Goal: Task Accomplishment & Management: Use online tool/utility

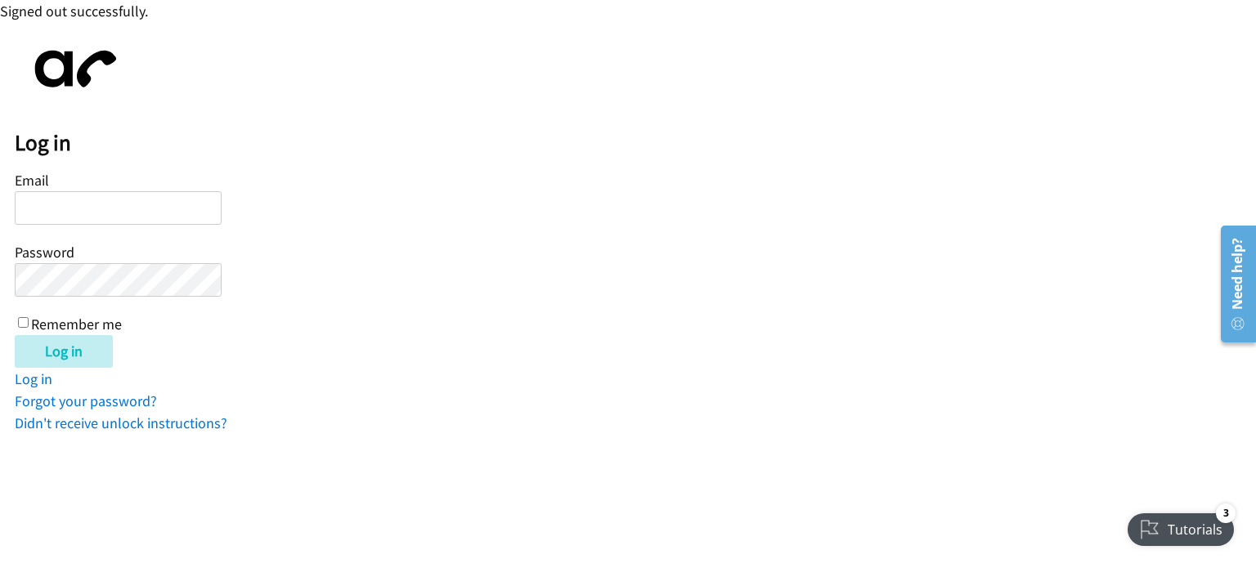
click at [62, 203] on input "Email" at bounding box center [118, 208] width 207 height 34
type input "sasha.hugheswilliams@berrylaw.com"
click at [21, 317] on input "Remember me" at bounding box center [23, 322] width 11 height 11
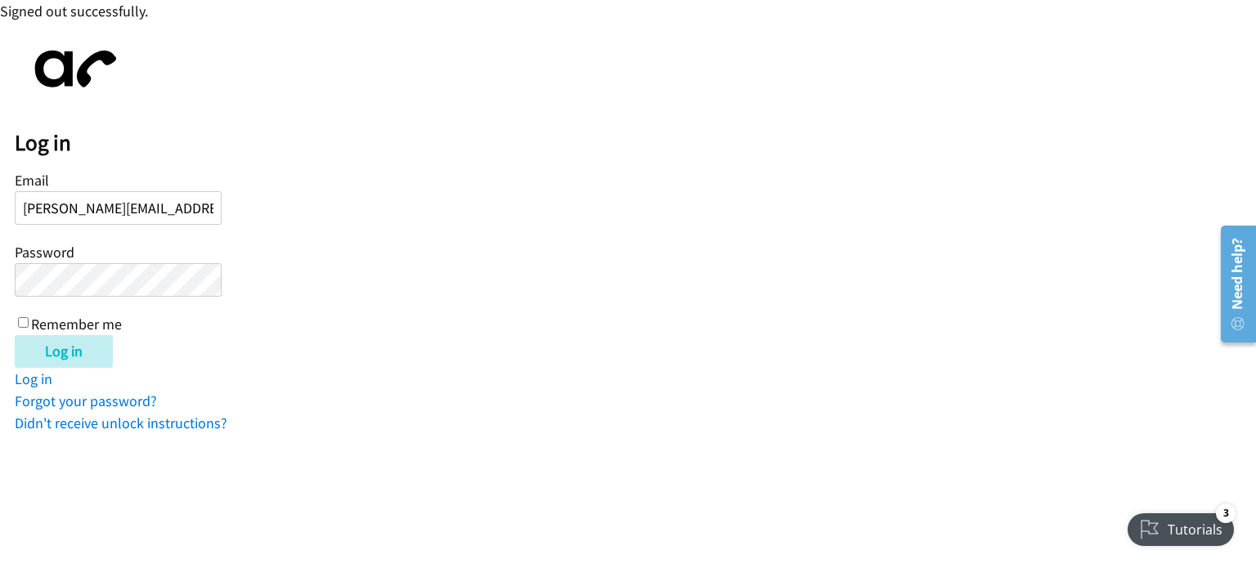
checkbox input "true"
click at [61, 348] on input "Log in" at bounding box center [64, 351] width 98 height 33
click at [209, 208] on input "[PERSON_NAME][EMAIL_ADDRESS][DOMAIN_NAME]" at bounding box center [118, 208] width 207 height 34
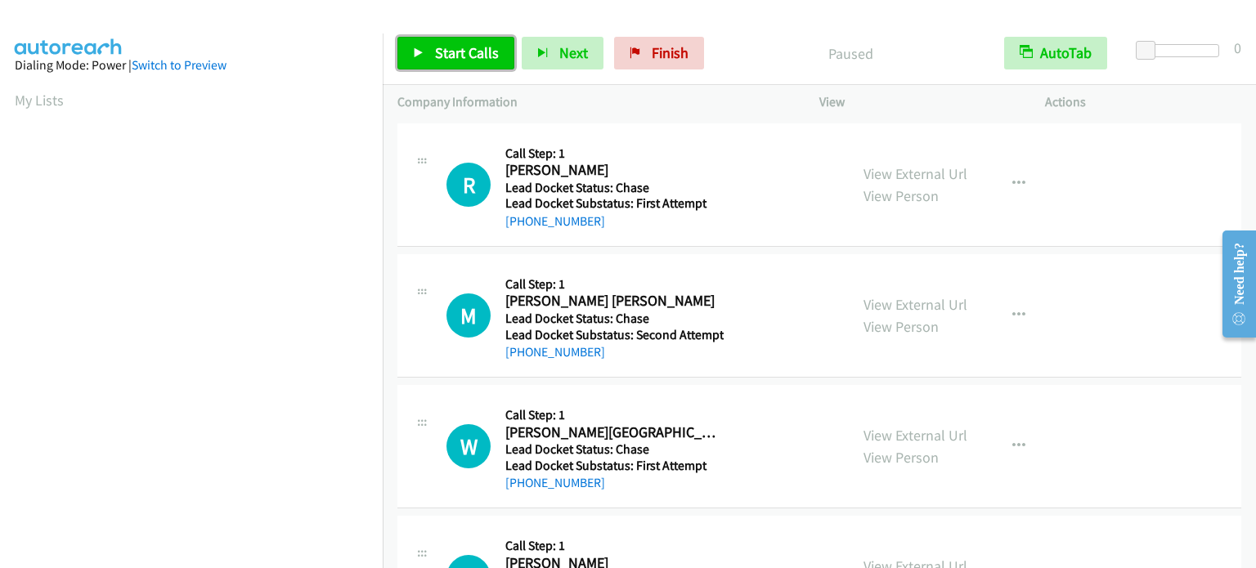
click at [464, 51] on span "Start Calls" at bounding box center [467, 52] width 64 height 19
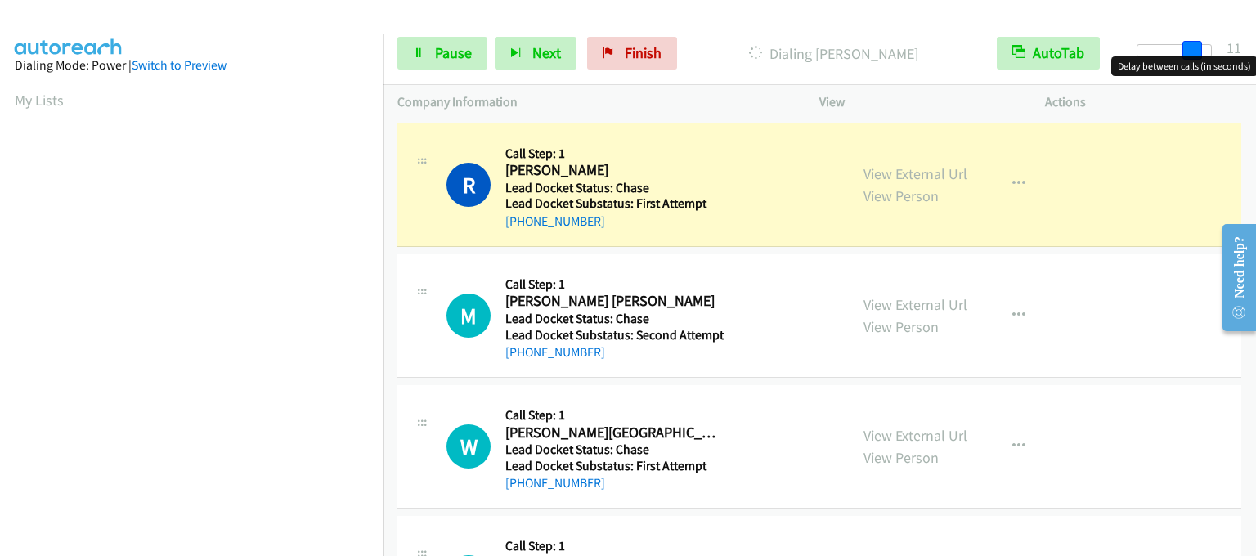
drag, startPoint x: 1145, startPoint y: 49, endPoint x: 1197, endPoint y: 52, distance: 52.4
click at [1197, 52] on span at bounding box center [1193, 51] width 20 height 20
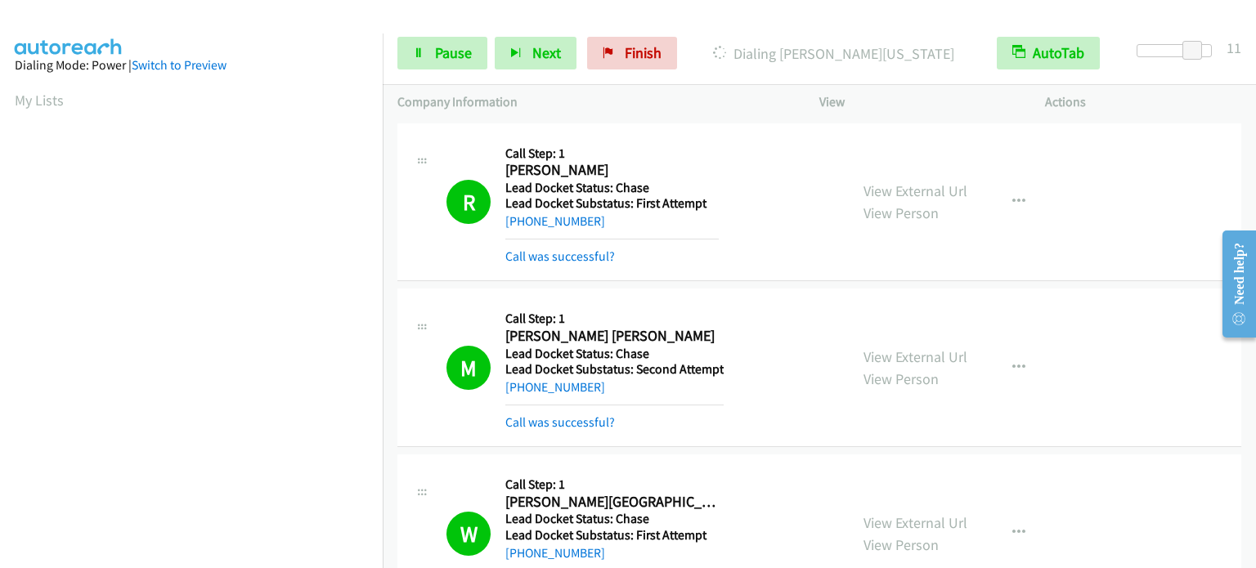
scroll to position [349, 0]
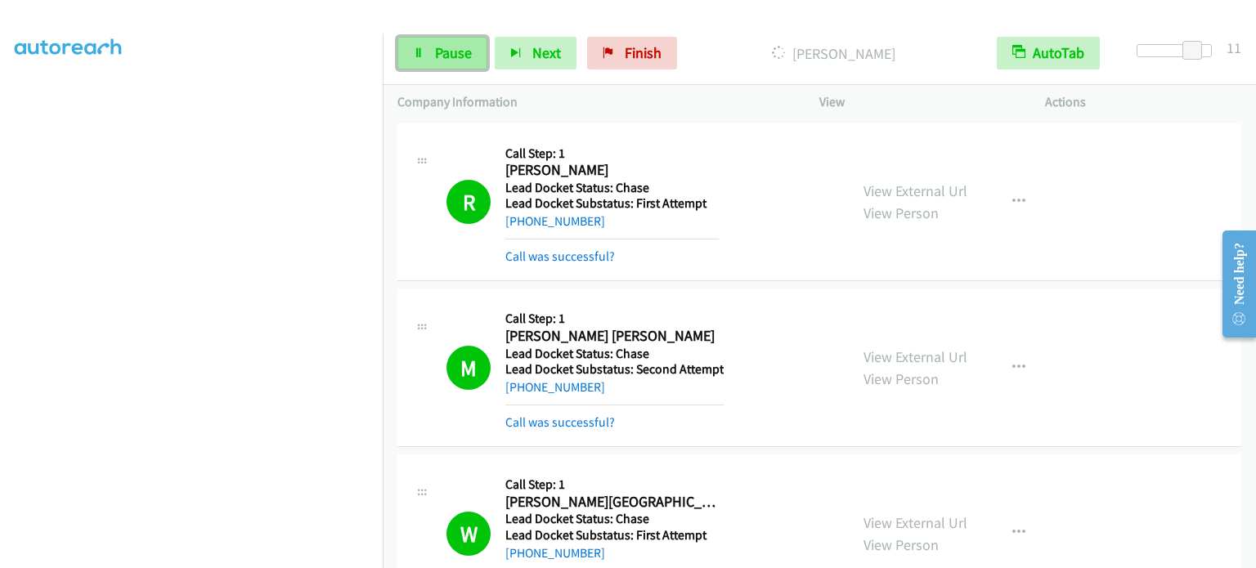
click at [447, 46] on span "Pause" at bounding box center [453, 52] width 37 height 19
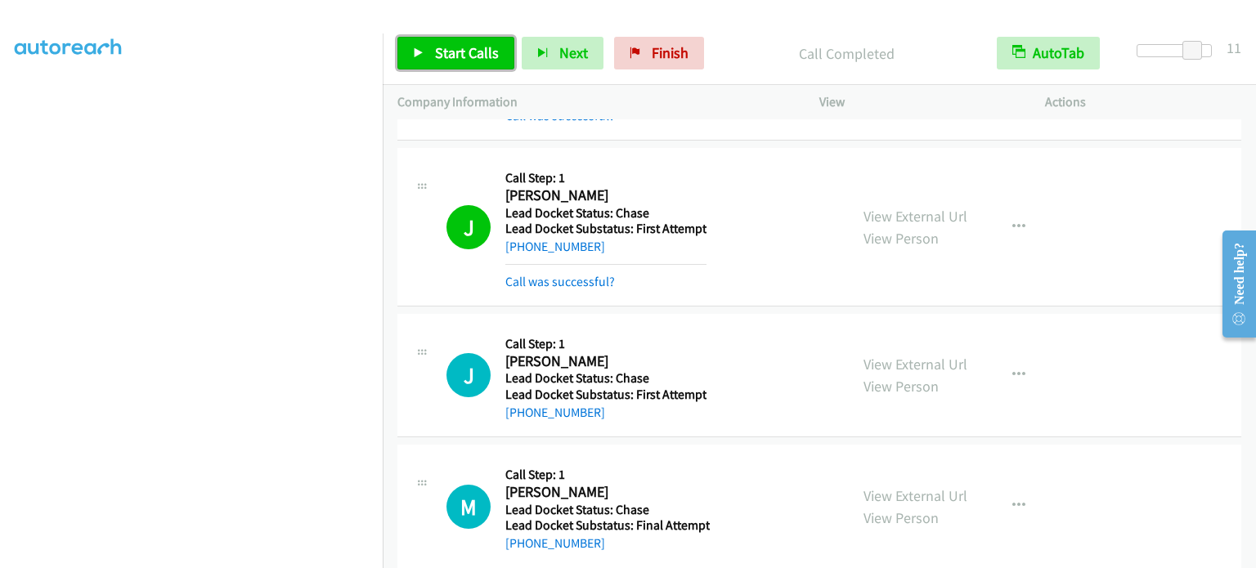
click at [454, 64] on link "Start Calls" at bounding box center [455, 53] width 117 height 33
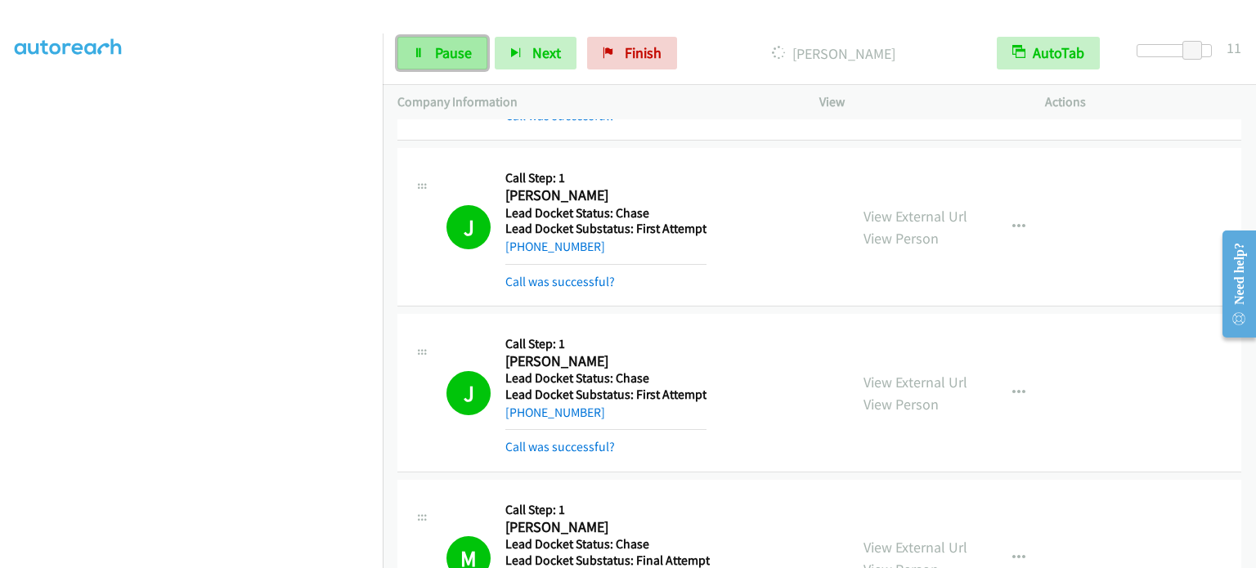
click at [461, 46] on span "Pause" at bounding box center [453, 52] width 37 height 19
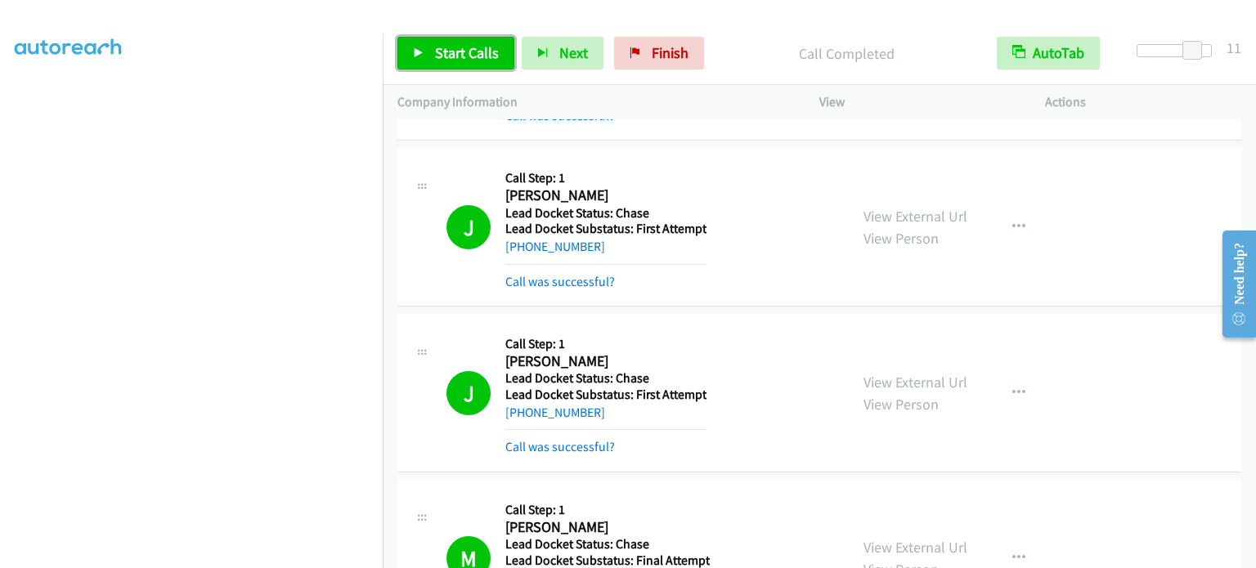
click at [438, 68] on link "Start Calls" at bounding box center [455, 53] width 117 height 33
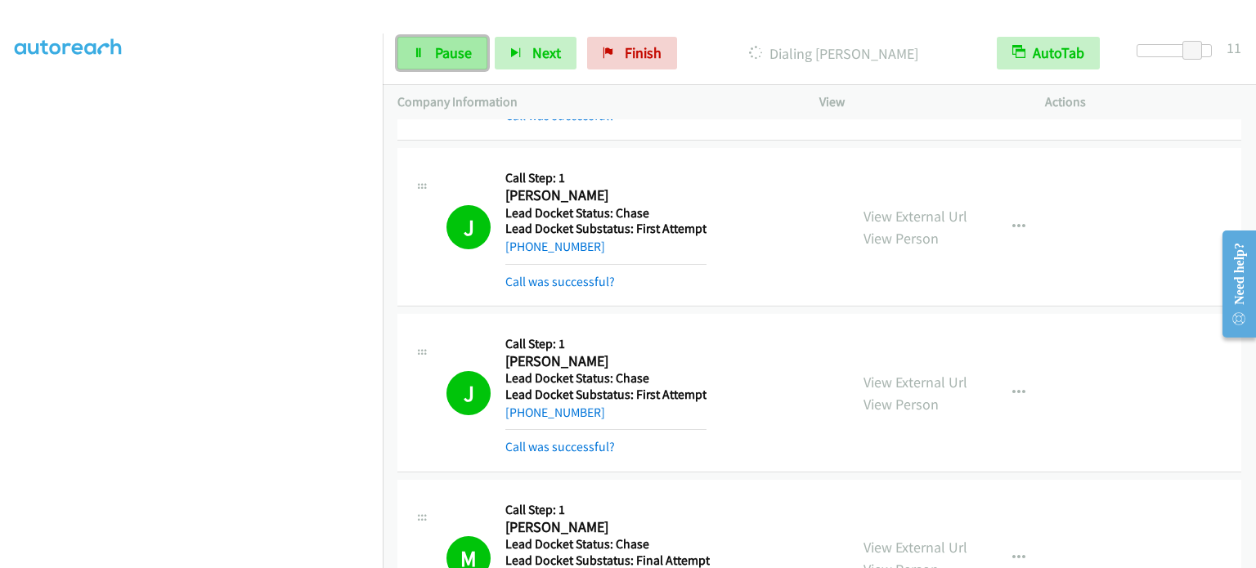
click at [455, 55] on span "Pause" at bounding box center [453, 52] width 37 height 19
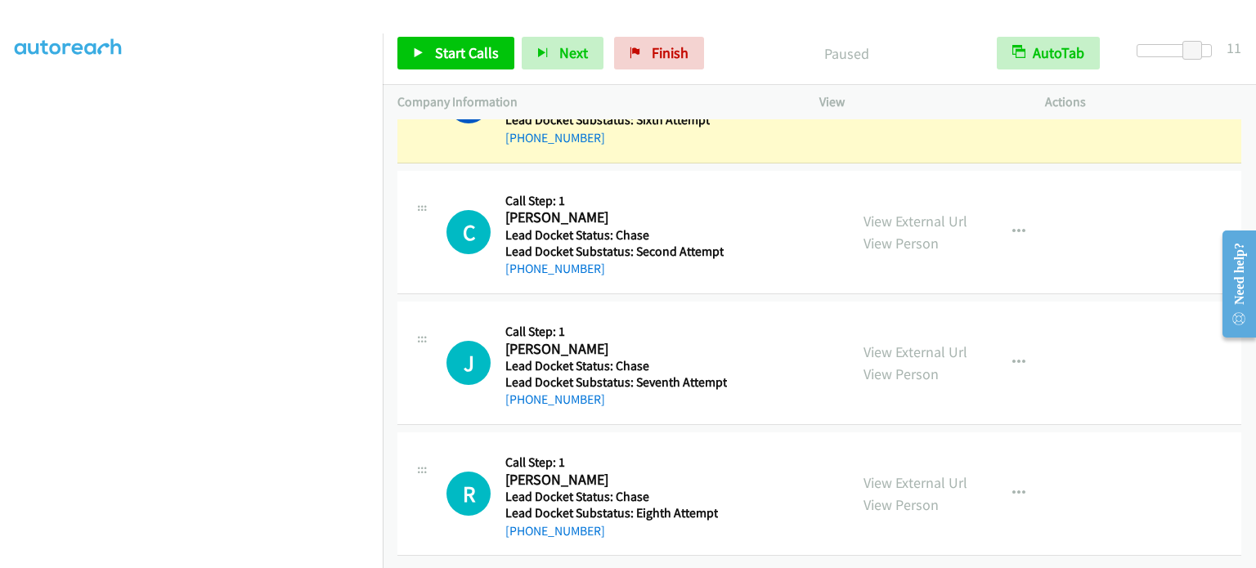
scroll to position [5227, 0]
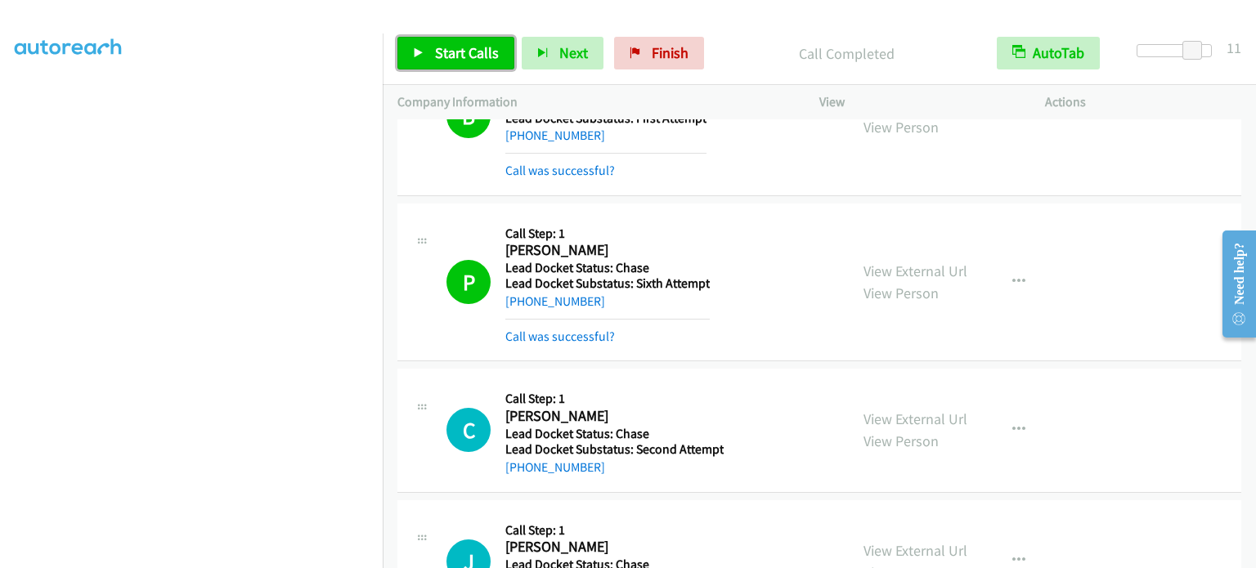
click at [464, 45] on span "Start Calls" at bounding box center [467, 52] width 64 height 19
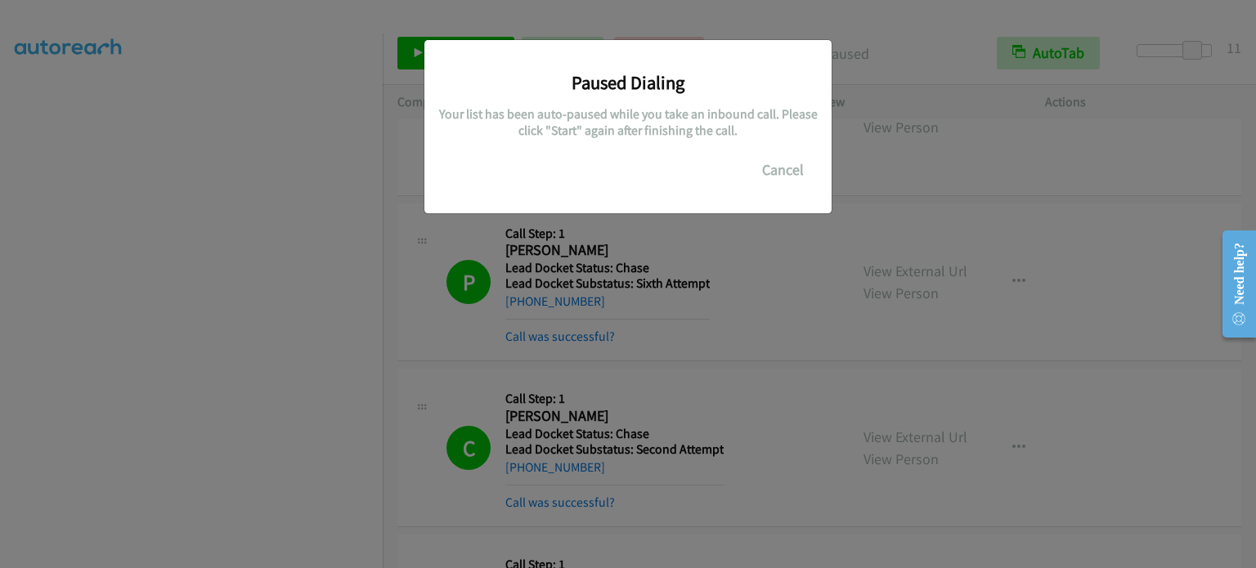
click at [318, 271] on div "Paused Dialing Your list has been auto-paused while you take an inbound call. P…" at bounding box center [628, 292] width 1256 height 554
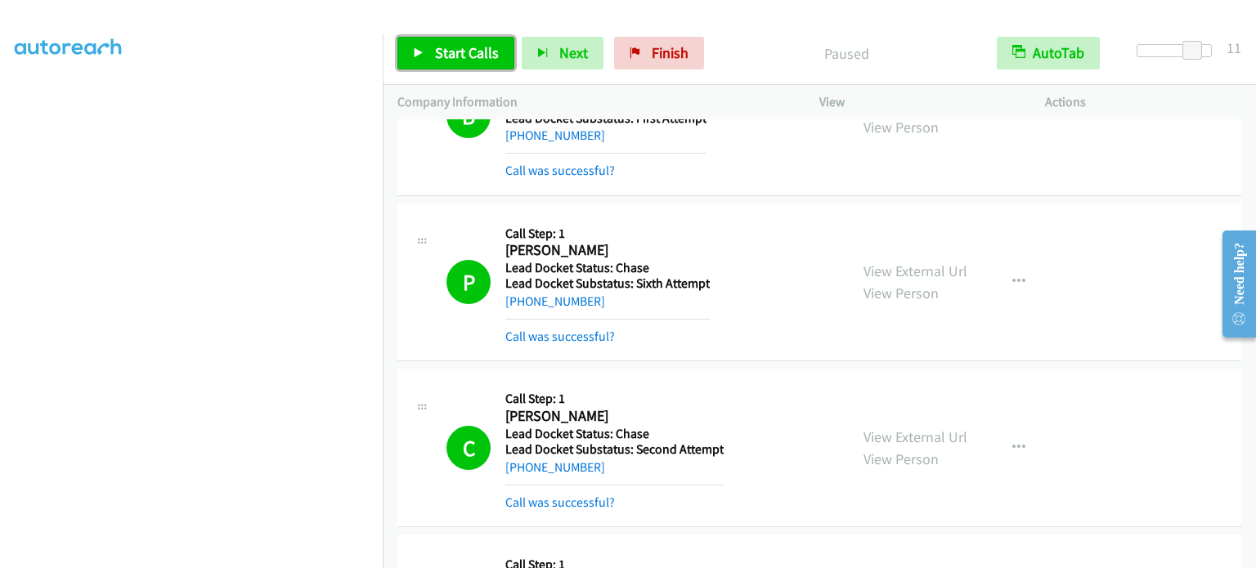
click at [432, 52] on link "Start Calls" at bounding box center [455, 53] width 117 height 33
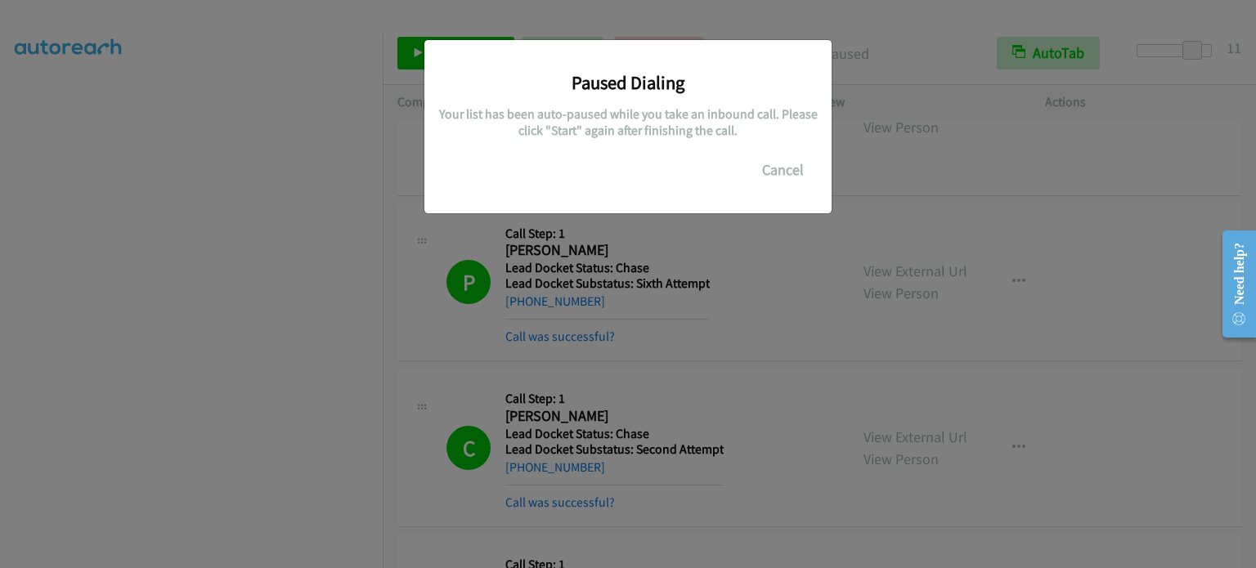
click at [740, 267] on div "Paused Dialing Your list has been auto-paused while you take an inbound call. P…" at bounding box center [628, 292] width 1256 height 554
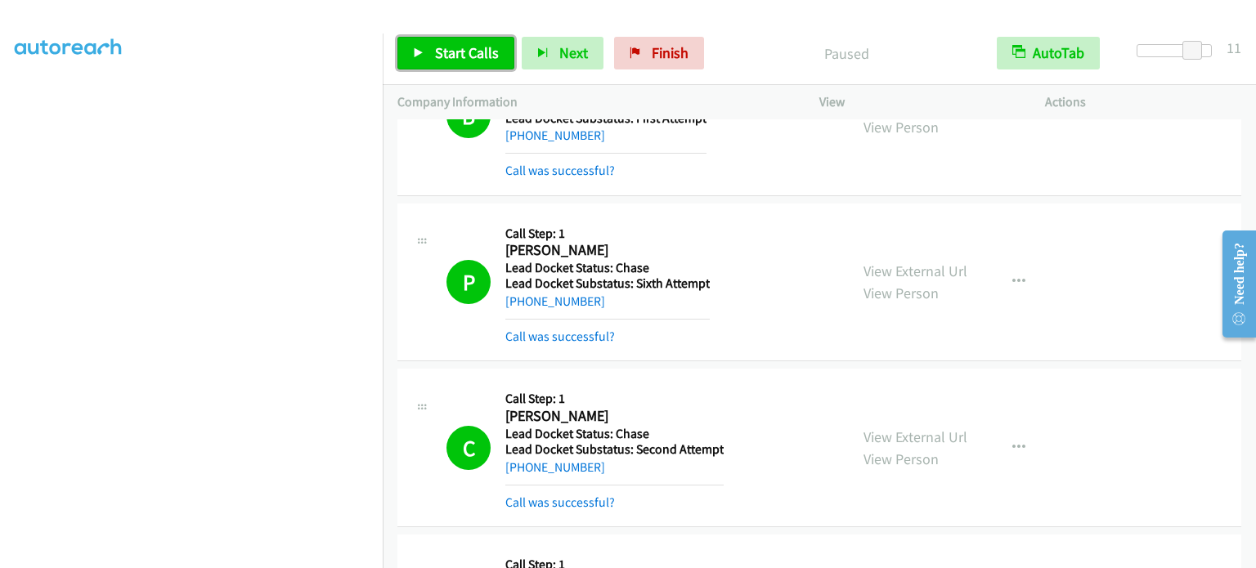
click at [459, 60] on span "Start Calls" at bounding box center [467, 52] width 64 height 19
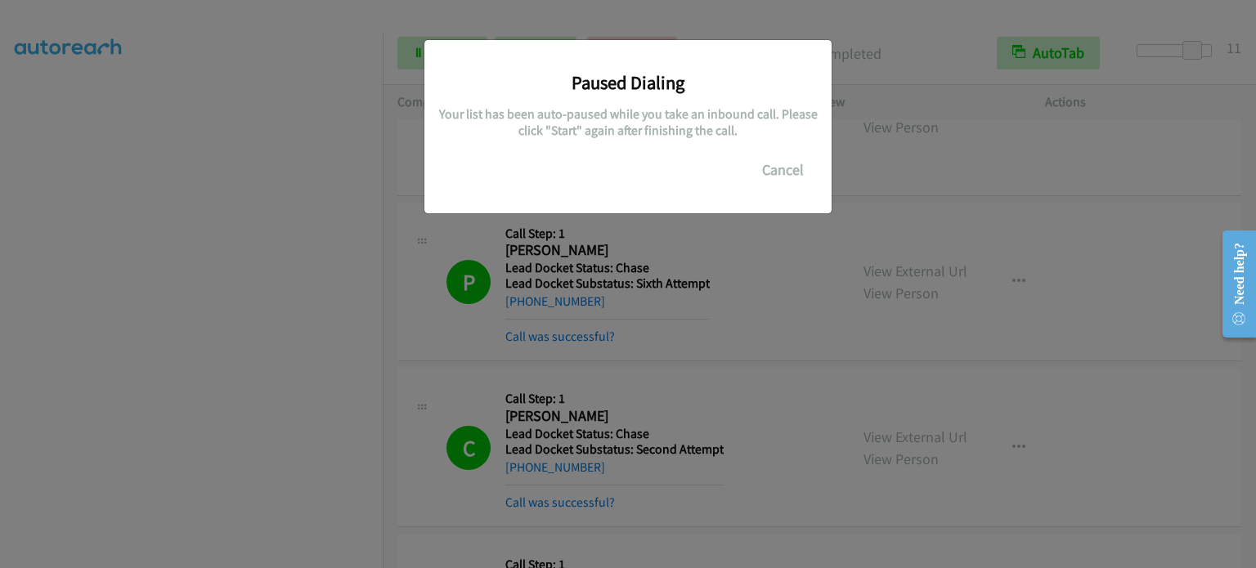
click at [313, 274] on div "Paused Dialing Your list has been auto-paused while you take an inbound call. P…" at bounding box center [628, 292] width 1256 height 554
click at [800, 286] on div "Paused Dialing Your list has been auto-paused while you take an inbound call. P…" at bounding box center [628, 292] width 1256 height 554
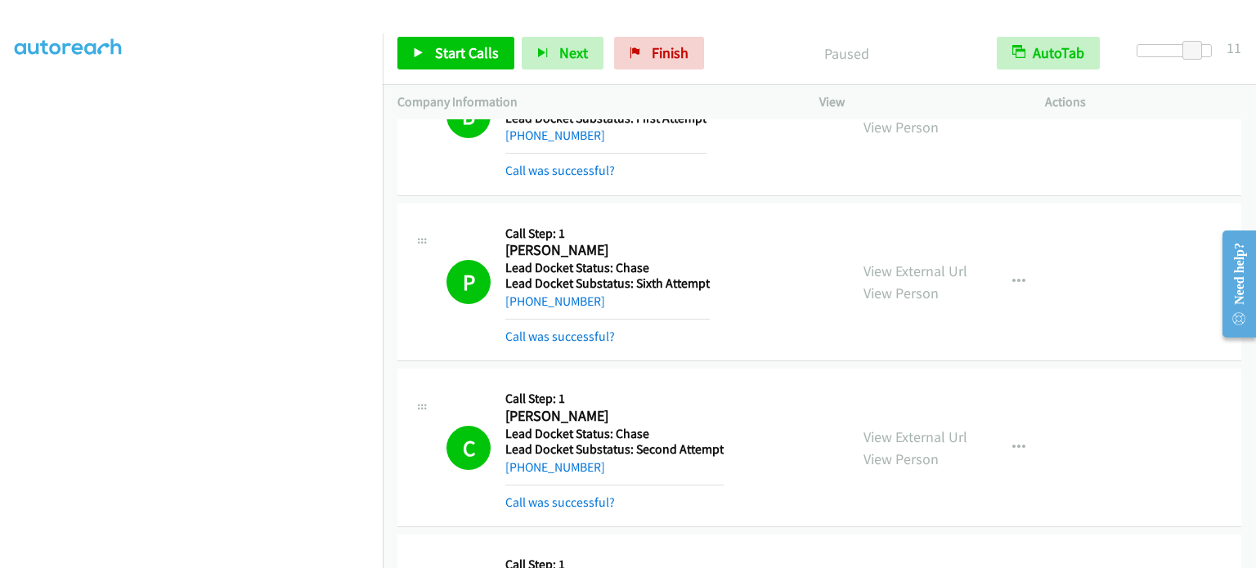
click at [476, 29] on div "Start Calls Pause Next Finish Paused AutoTab AutoTab 11" at bounding box center [819, 53] width 873 height 63
click at [470, 55] on span "Start Calls" at bounding box center [467, 52] width 64 height 19
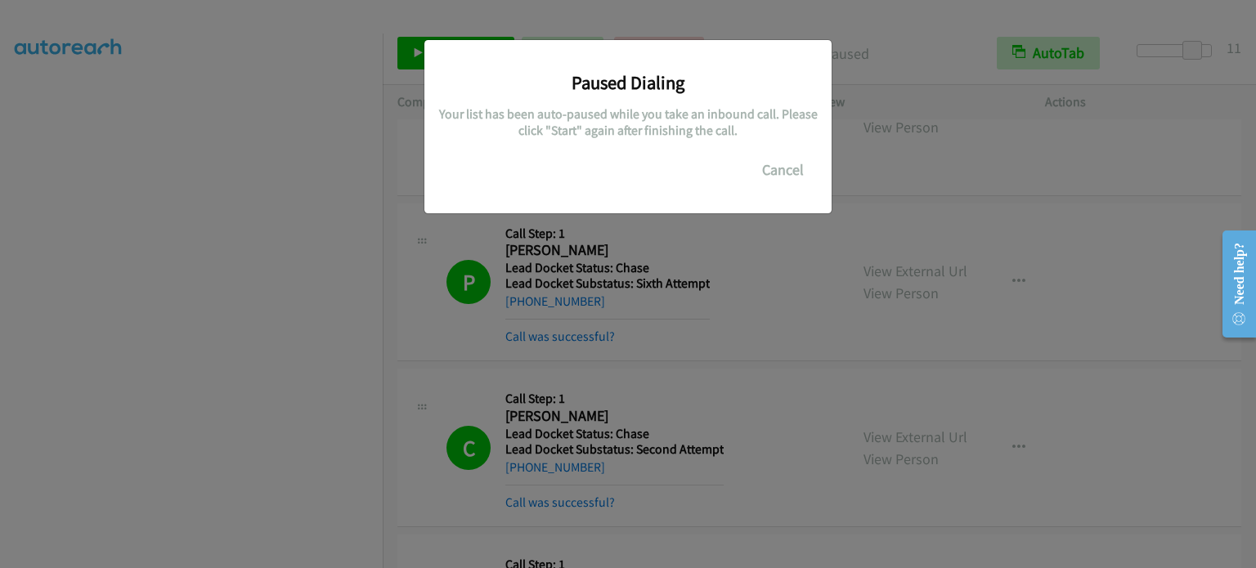
click at [820, 323] on div "Paused Dialing Your list has been auto-paused while you take an inbound call. P…" at bounding box center [628, 292] width 1256 height 554
click at [792, 168] on button "Cancel" at bounding box center [783, 170] width 73 height 33
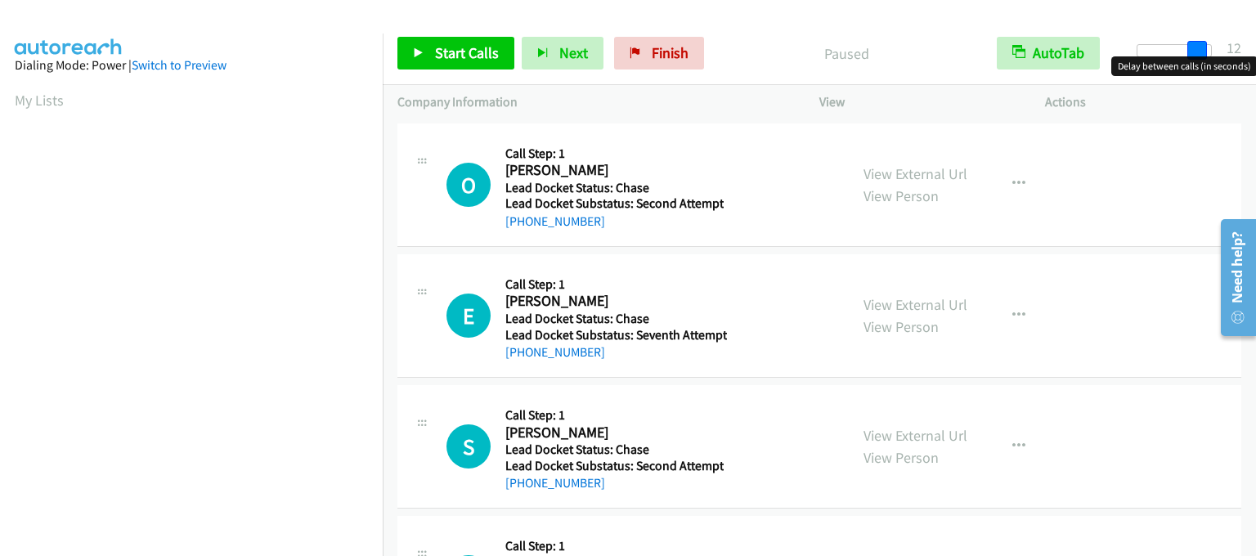
drag, startPoint x: 1139, startPoint y: 48, endPoint x: 1197, endPoint y: 56, distance: 58.6
click at [1197, 56] on body "Start Calls Pause Next Finish Paused AutoTab AutoTab 12 Company Information Inf…" at bounding box center [628, 39] width 1256 height 78
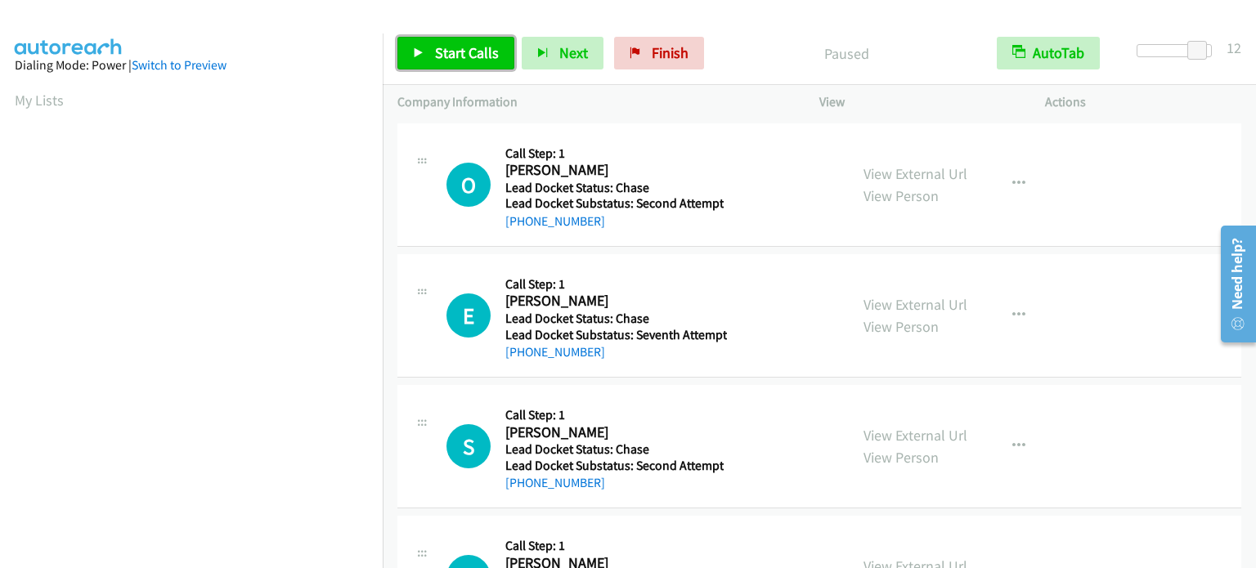
click at [446, 44] on span "Start Calls" at bounding box center [467, 52] width 64 height 19
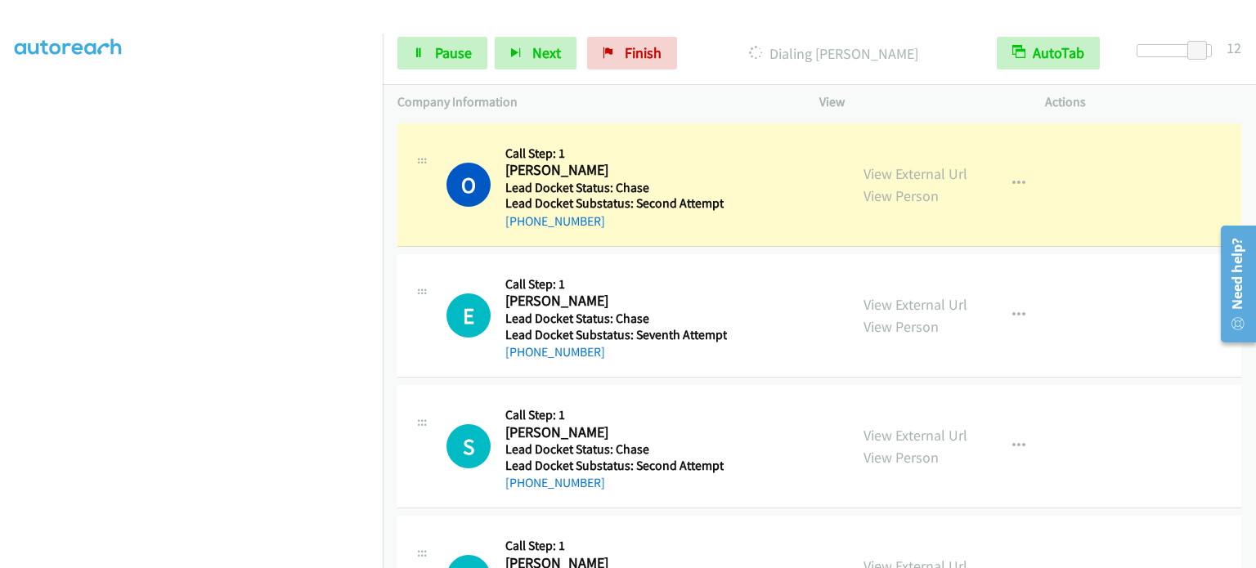
scroll to position [349, 0]
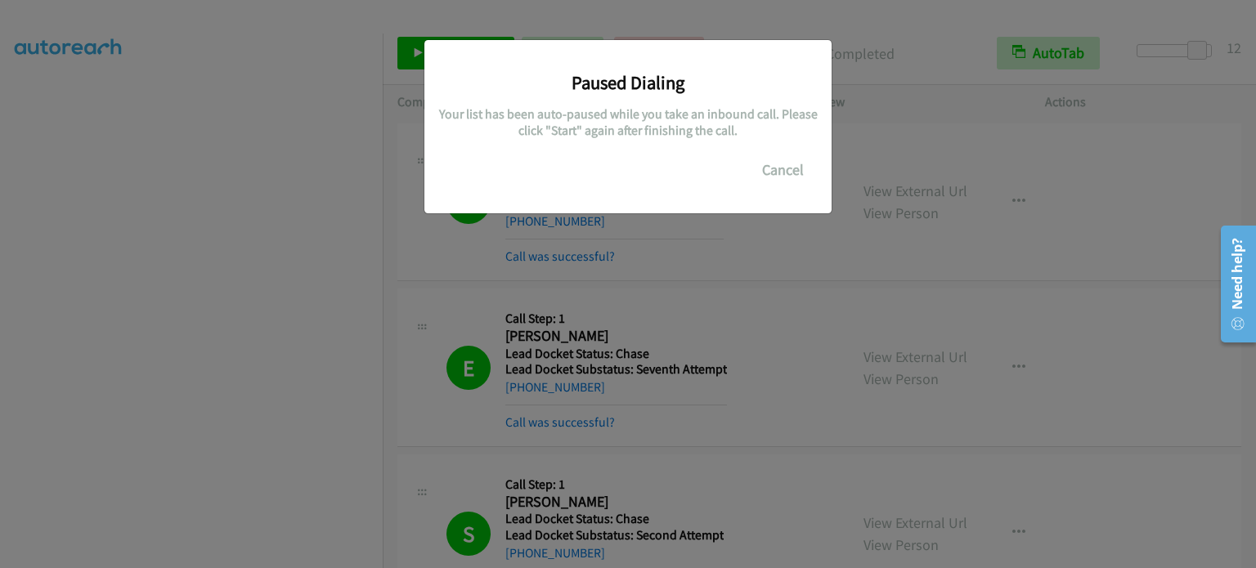
click at [781, 254] on div "Paused Dialing Your list has been auto-paused while you take an inbound call. P…" at bounding box center [628, 292] width 1256 height 554
click at [770, 222] on div "Paused Dialing Your list has been auto-paused while you take an inbound call. P…" at bounding box center [628, 292] width 1256 height 554
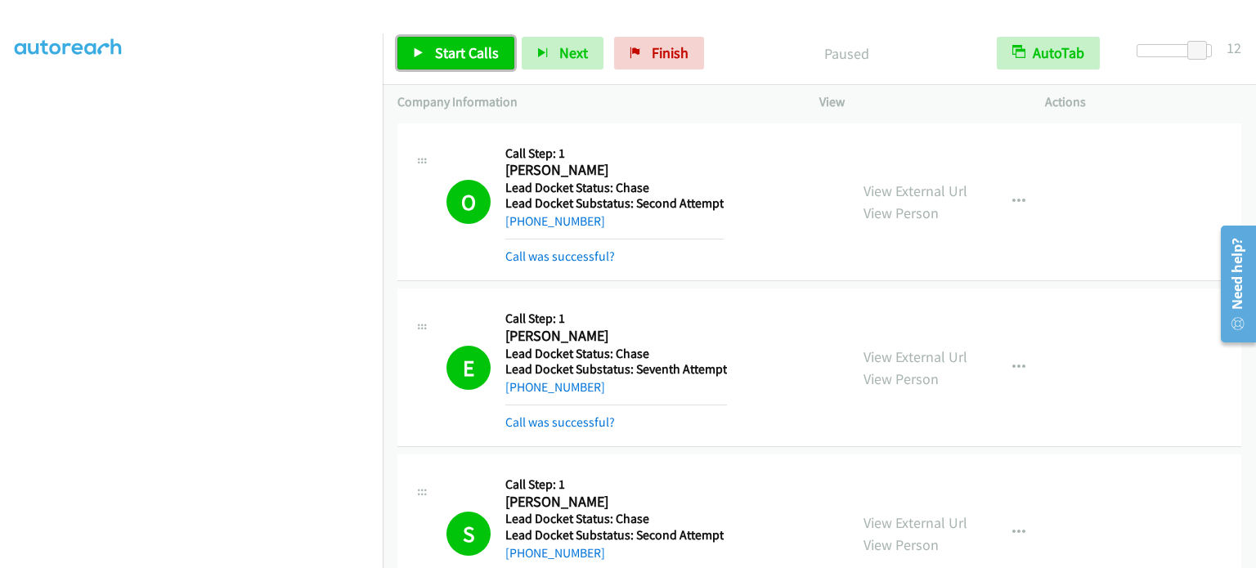
click at [433, 48] on link "Start Calls" at bounding box center [455, 53] width 117 height 33
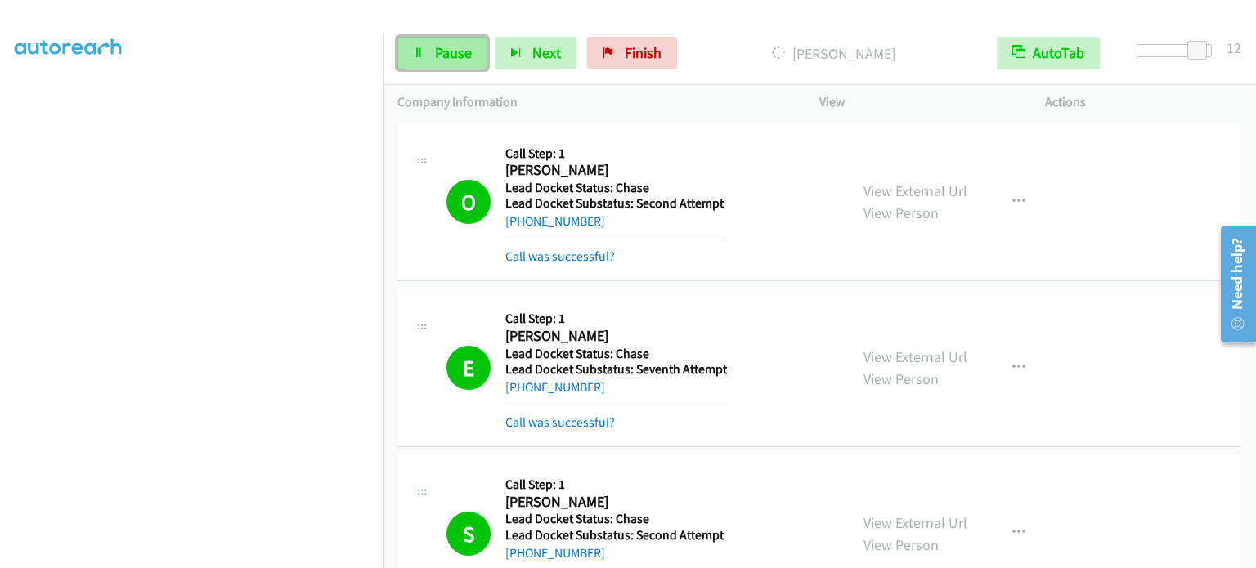
click at [455, 56] on span "Pause" at bounding box center [453, 52] width 37 height 19
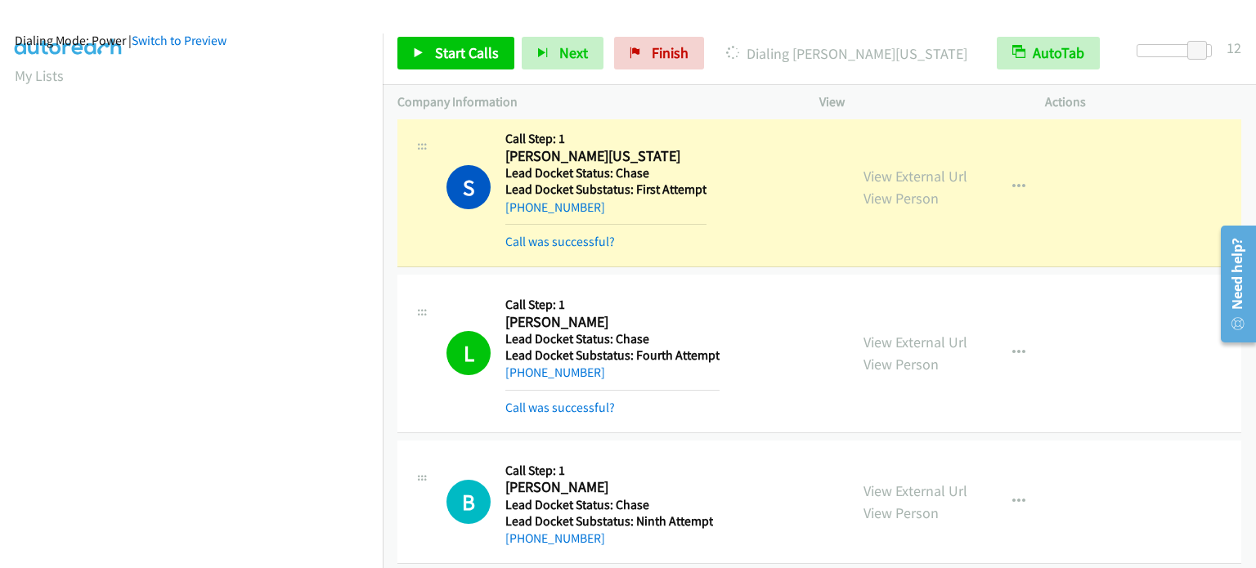
scroll to position [22, 0]
click at [470, 55] on span "Start Calls" at bounding box center [467, 52] width 64 height 19
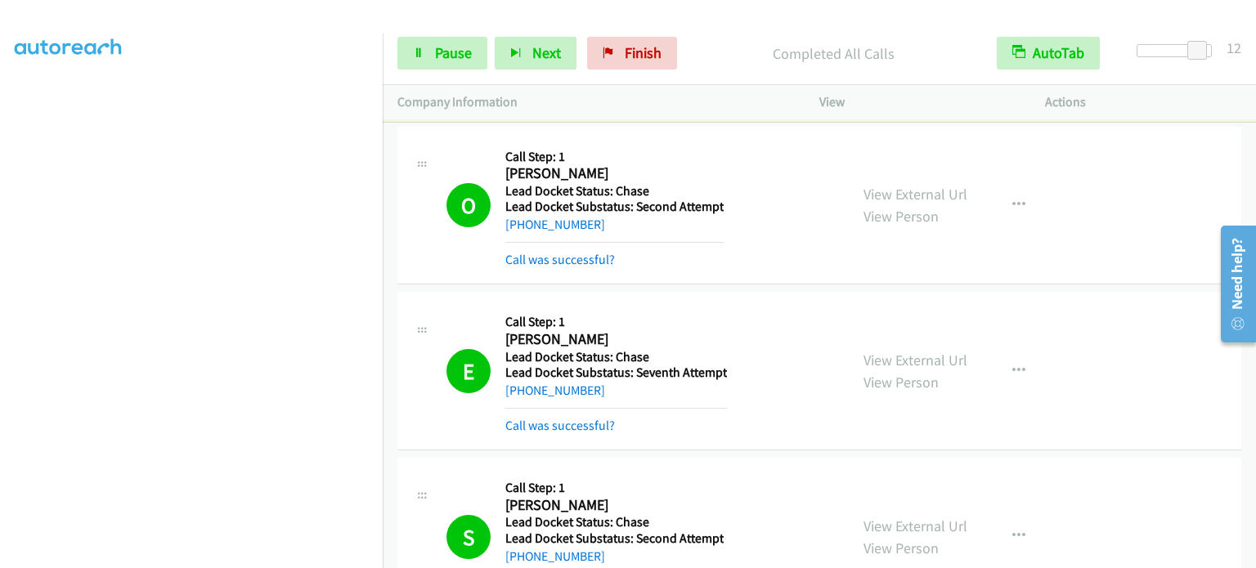
scroll to position [0, 0]
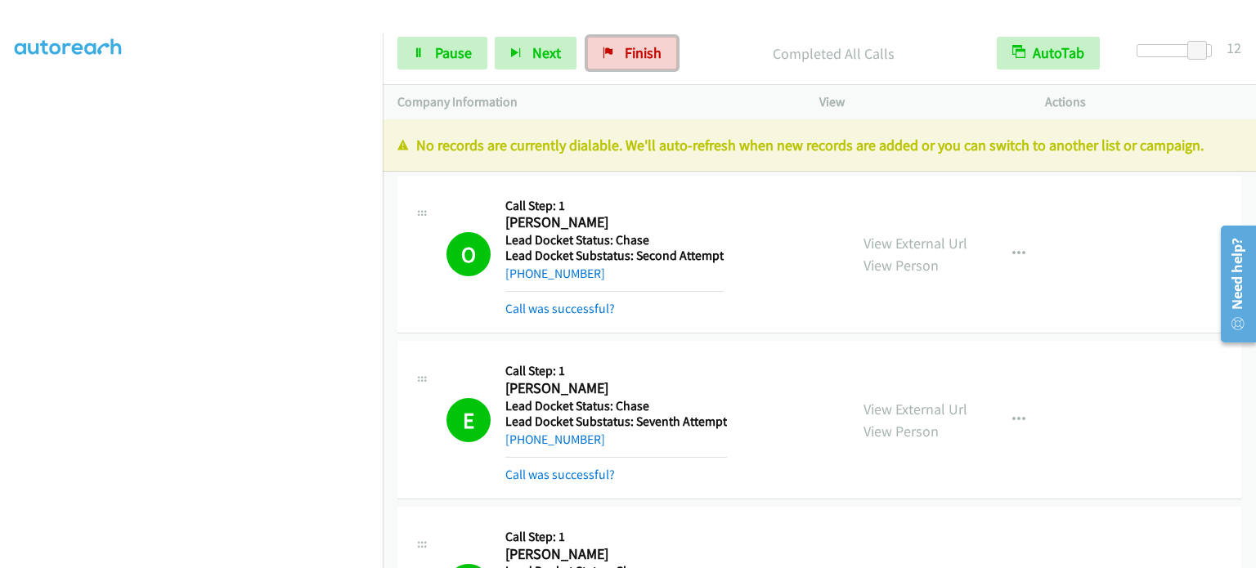
drag, startPoint x: 644, startPoint y: 65, endPoint x: 761, endPoint y: 58, distance: 116.4
click at [644, 65] on link "Finish" at bounding box center [632, 53] width 90 height 33
click at [17, 97] on link "My Lists" at bounding box center [39, 100] width 49 height 19
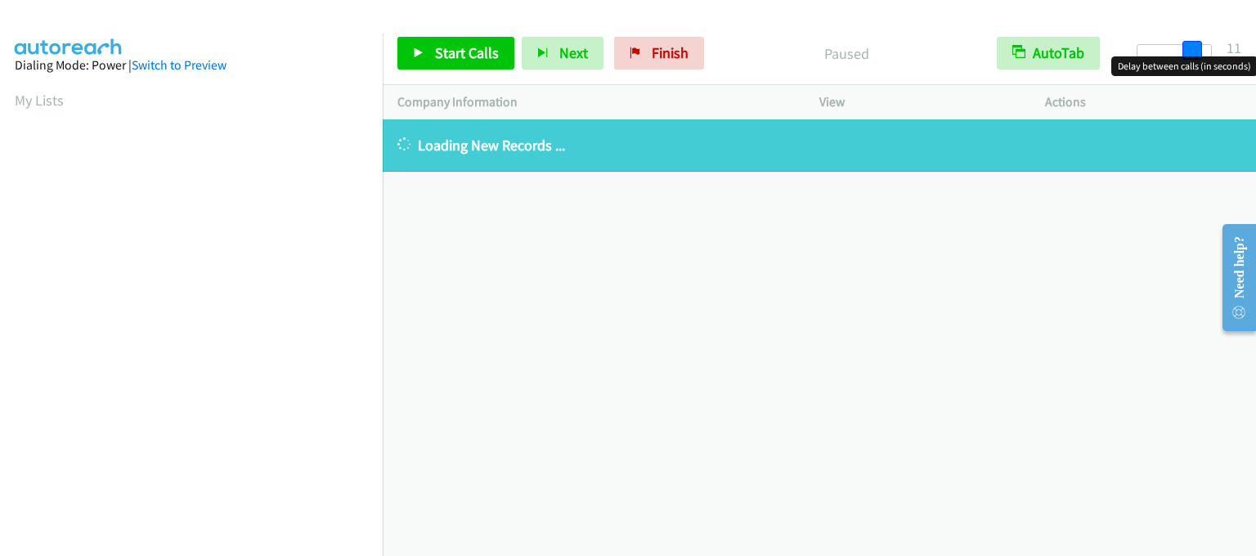
drag, startPoint x: 1142, startPoint y: 45, endPoint x: 1194, endPoint y: 52, distance: 52.7
click at [1194, 52] on span at bounding box center [1193, 51] width 20 height 20
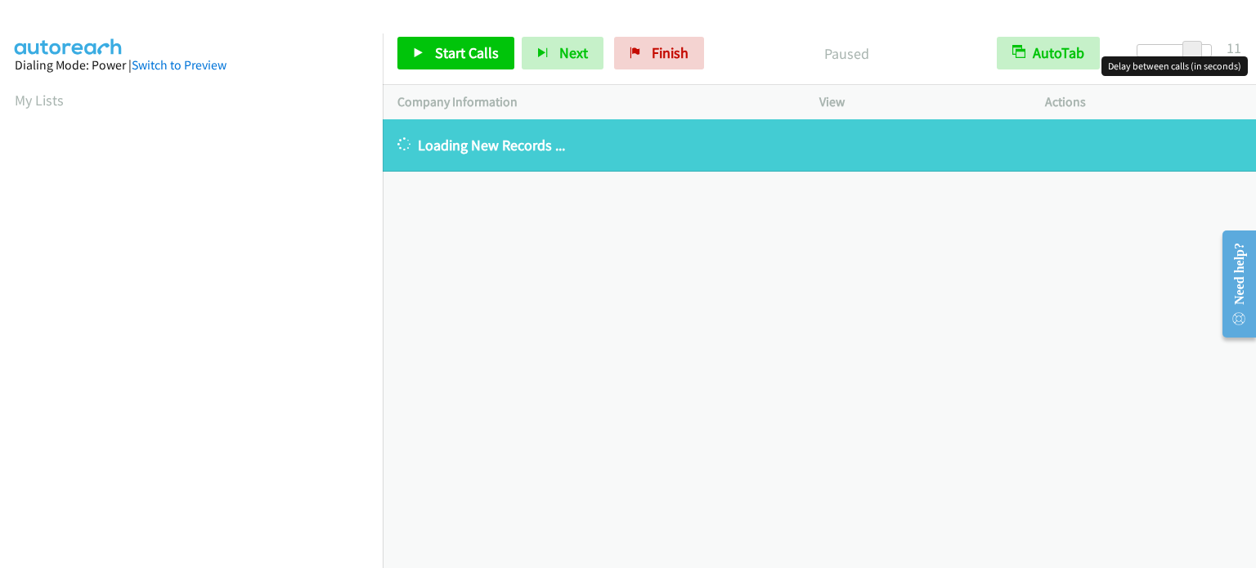
click at [11, 92] on aside "Dialing Mode: Power | Switch to Preview My Lists" at bounding box center [191, 486] width 383 height 905
click at [16, 100] on link "My Lists" at bounding box center [39, 100] width 49 height 19
click at [23, 100] on link "My Lists" at bounding box center [39, 100] width 49 height 19
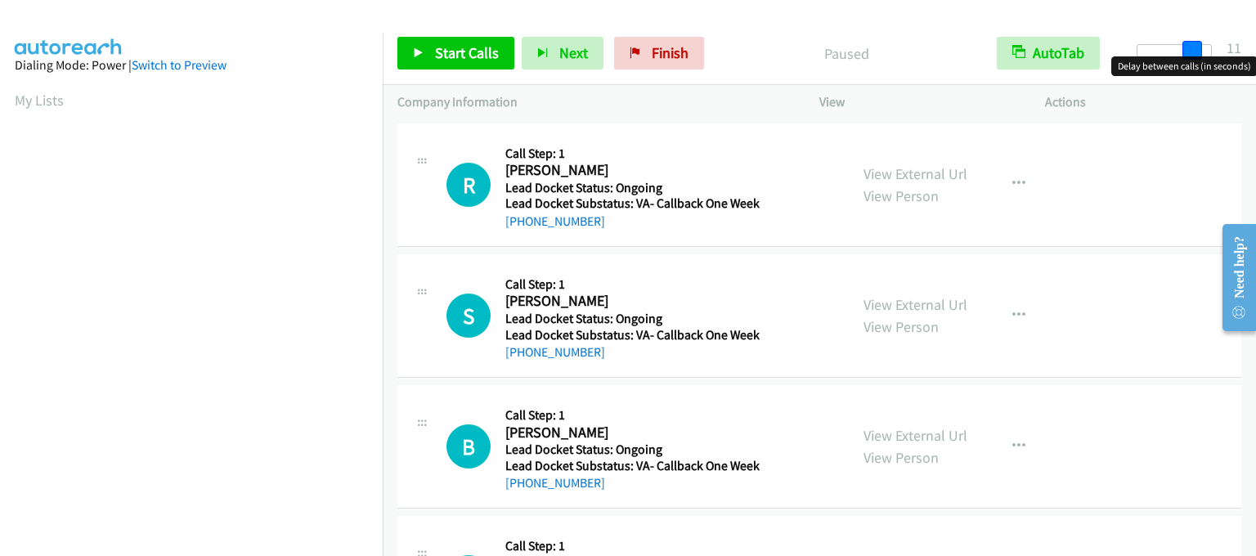
drag, startPoint x: 1150, startPoint y: 45, endPoint x: 1203, endPoint y: 50, distance: 53.4
click at [1203, 50] on div at bounding box center [1174, 50] width 75 height 13
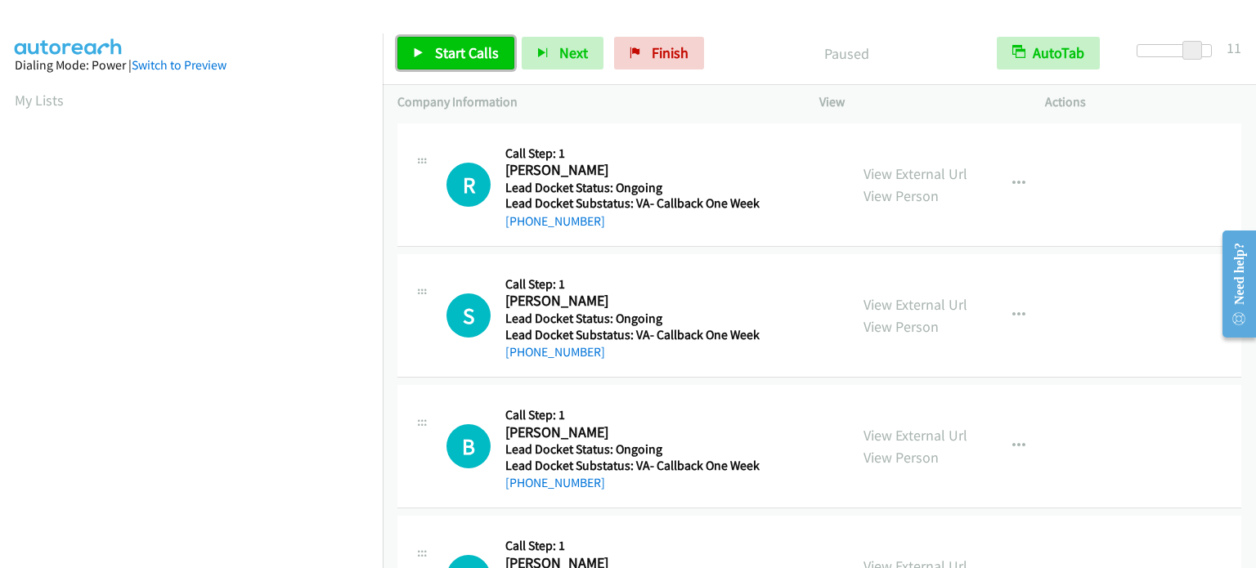
click at [487, 45] on span "Start Calls" at bounding box center [467, 52] width 64 height 19
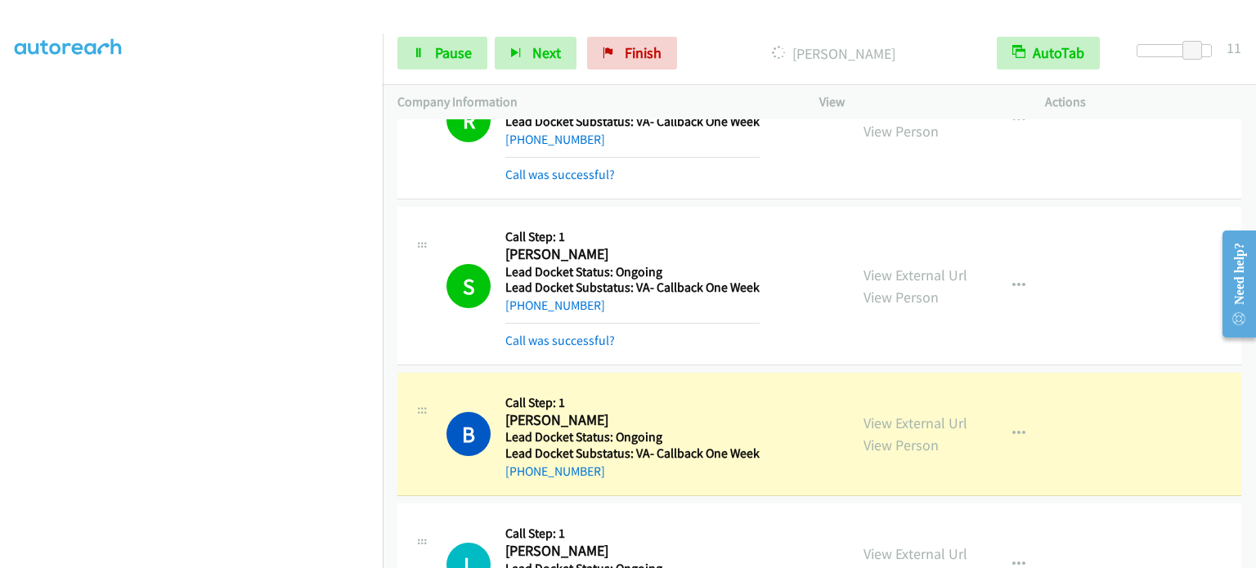
scroll to position [164, 0]
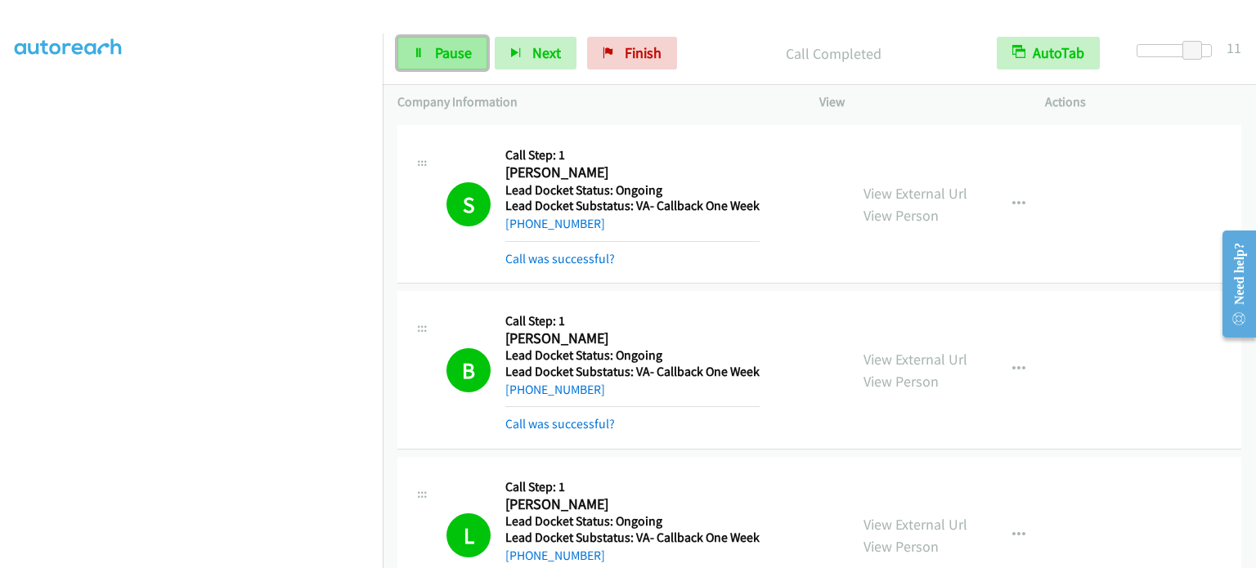
click at [424, 52] on link "Pause" at bounding box center [442, 53] width 90 height 33
